Goal: Check status

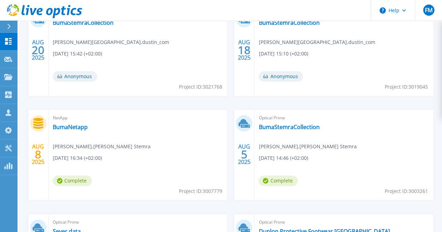
scroll to position [245, 0]
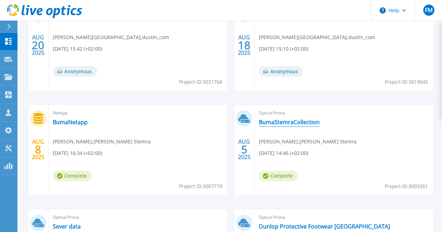
click at [259, 122] on link "BumaStemraCollection" at bounding box center [289, 122] width 61 height 7
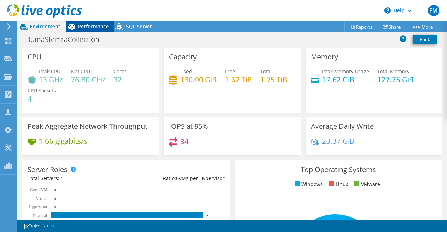
click at [93, 29] on span "Performance" at bounding box center [93, 26] width 31 height 7
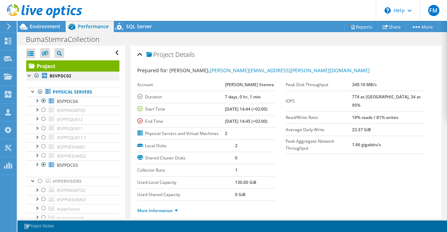
click at [38, 76] on div at bounding box center [36, 76] width 7 height 8
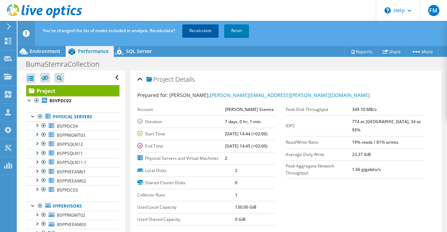
click at [191, 33] on link "Recalculate" at bounding box center [200, 30] width 36 height 13
